Goal: Find specific page/section: Find specific page/section

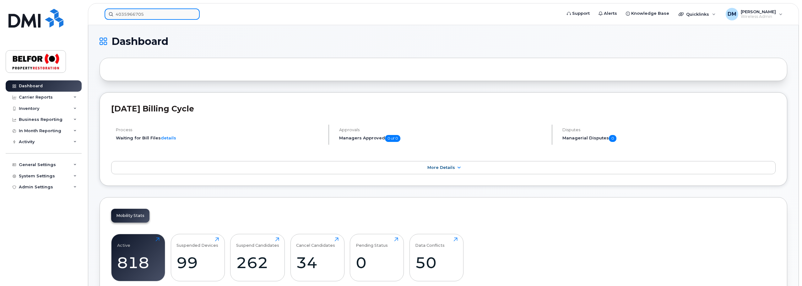
click at [130, 14] on input "4035966705" at bounding box center [152, 13] width 95 height 11
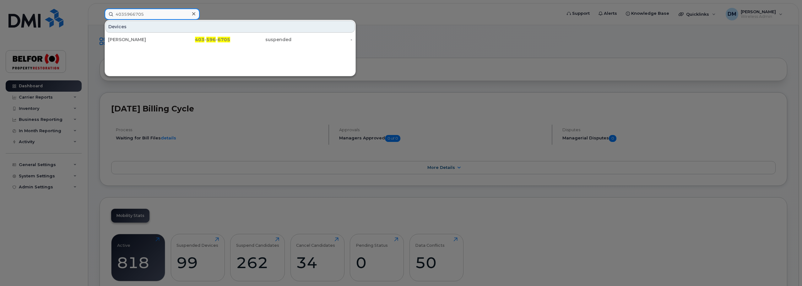
click at [130, 14] on input "4035966705" at bounding box center [152, 13] width 95 height 11
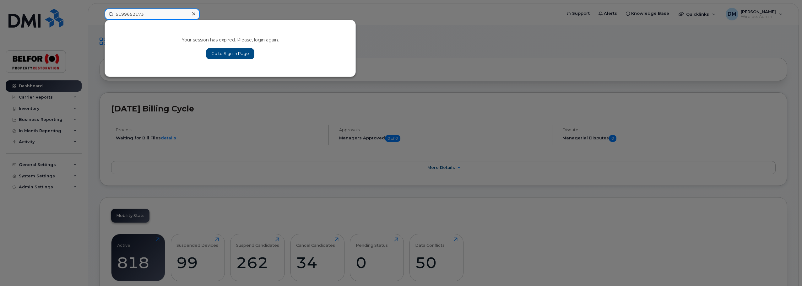
type input "5199652173"
click at [226, 49] on link "Go to Sign In Page" at bounding box center [230, 53] width 48 height 11
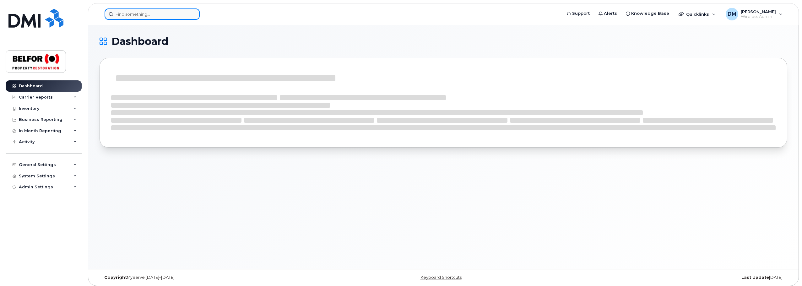
click at [131, 17] on input at bounding box center [152, 13] width 95 height 11
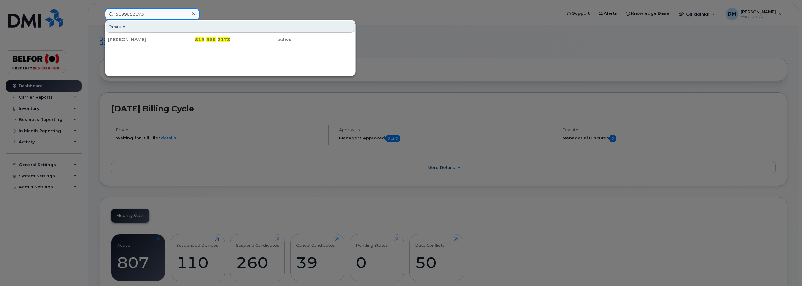
type input "5199652173"
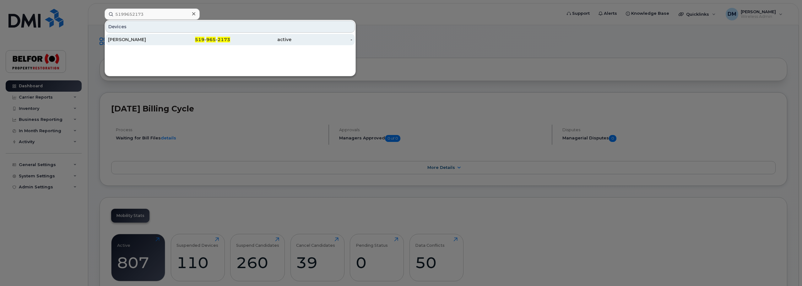
click at [155, 40] on div "[PERSON_NAME]" at bounding box center [138, 39] width 61 height 6
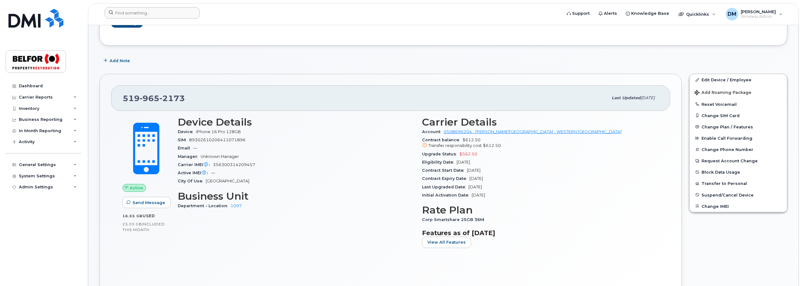
scroll to position [31, 0]
